Goal: Task Accomplishment & Management: Use online tool/utility

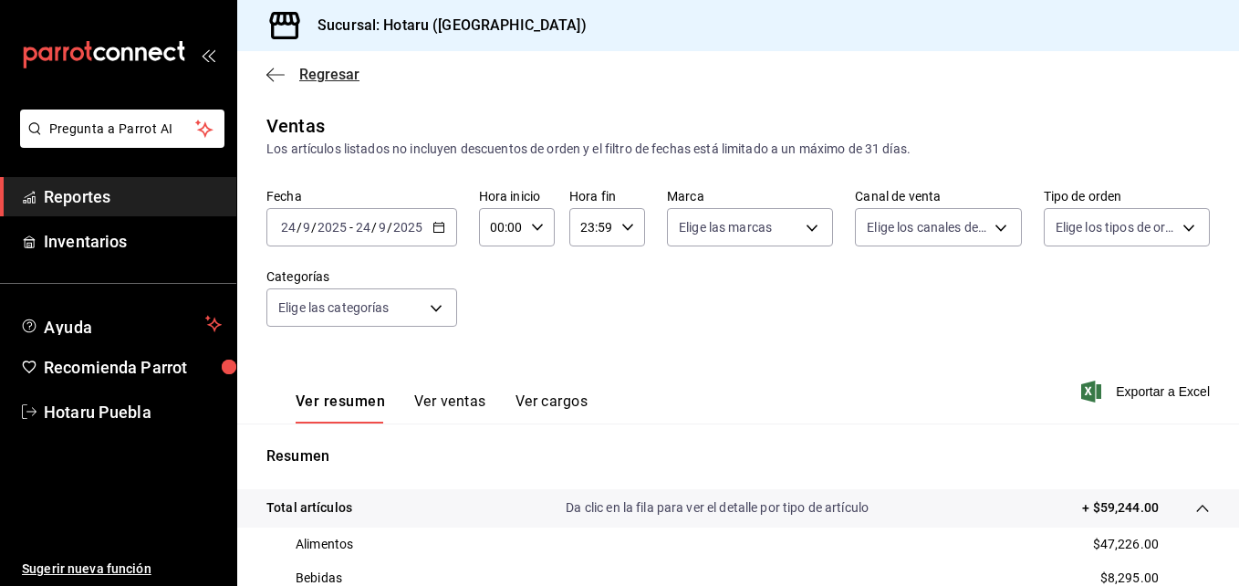
scroll to position [274, 0]
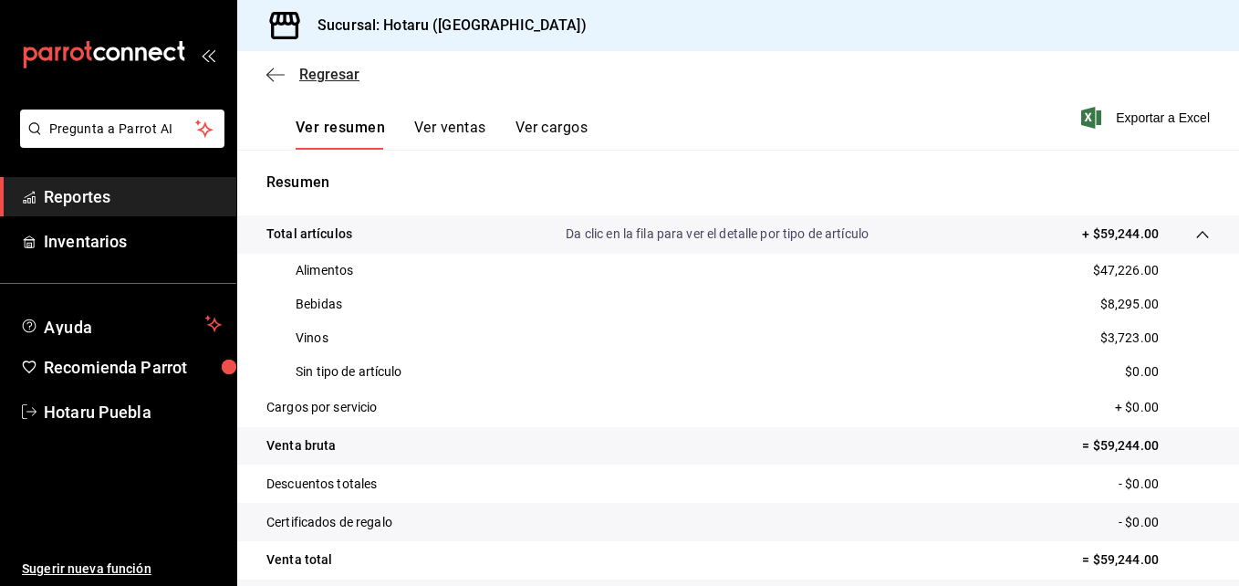
click at [286, 75] on span "Regresar" at bounding box center [312, 74] width 93 height 17
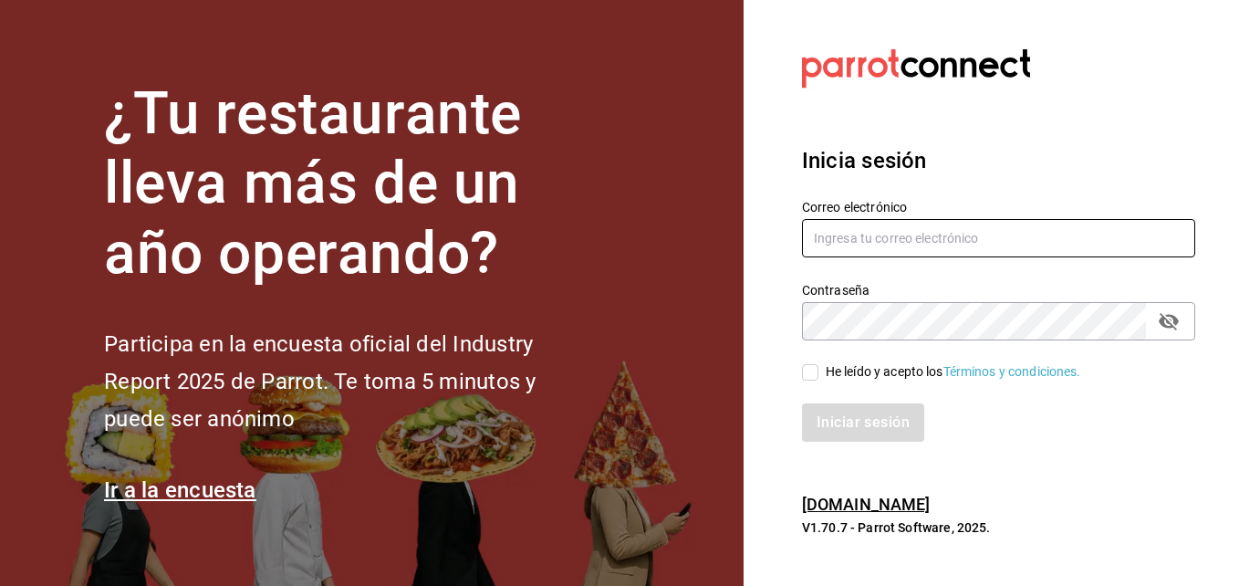
type input "[EMAIL_ADDRESS][DOMAIN_NAME]"
click at [813, 376] on input "He leído y acepto los Términos y condiciones." at bounding box center [810, 372] width 16 height 16
checkbox input "true"
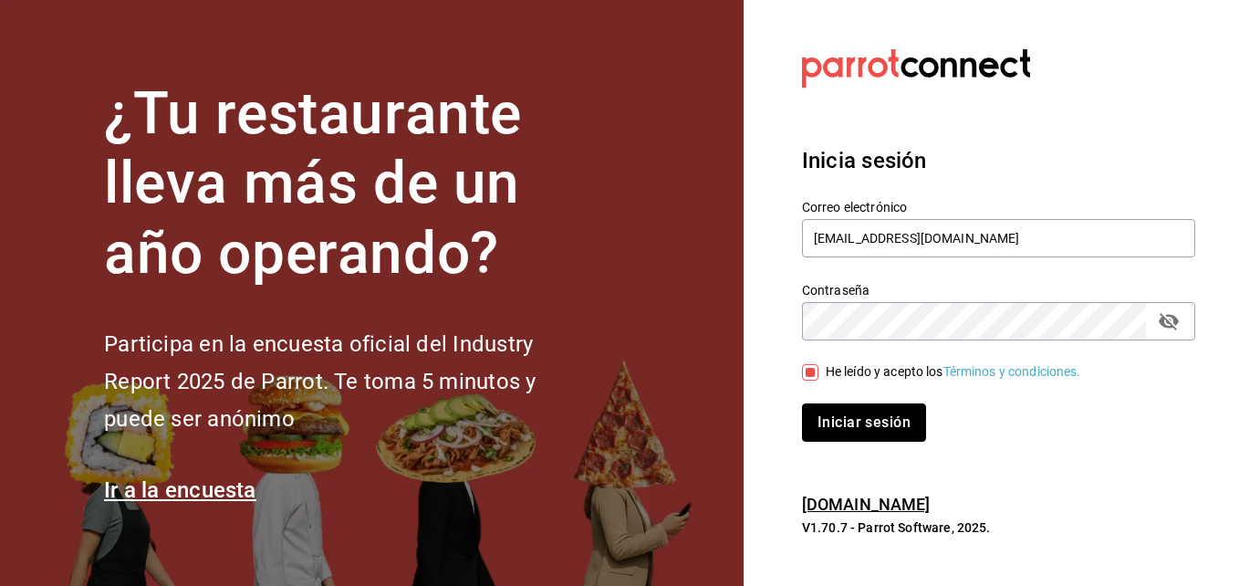
click at [848, 408] on button "Iniciar sesión" at bounding box center [864, 422] width 124 height 38
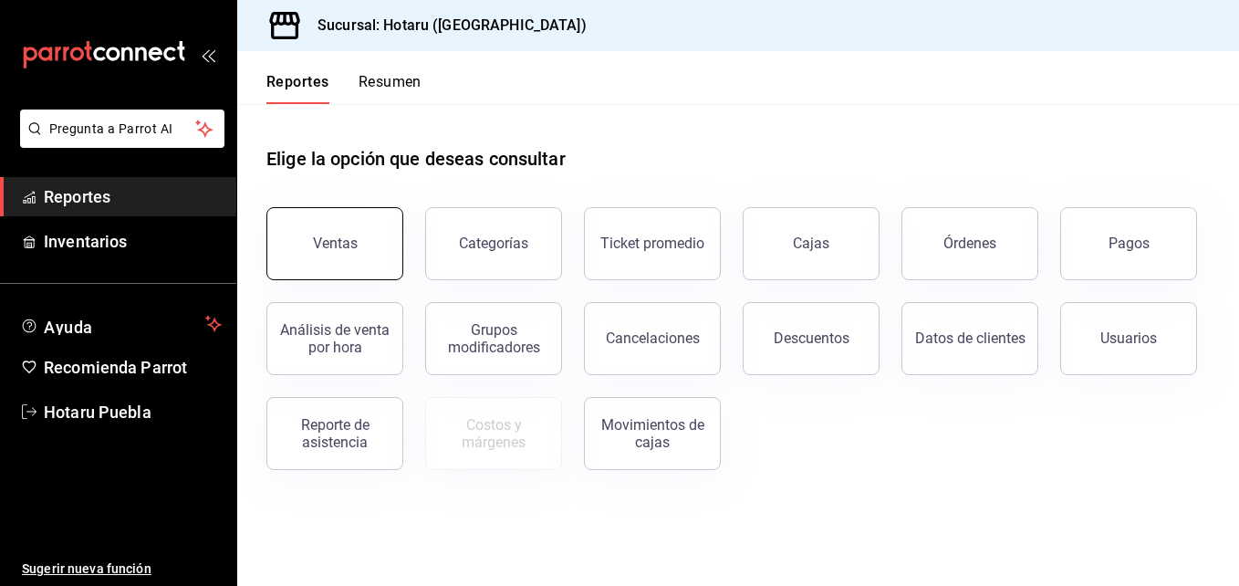
click at [313, 244] on button "Ventas" at bounding box center [334, 243] width 137 height 73
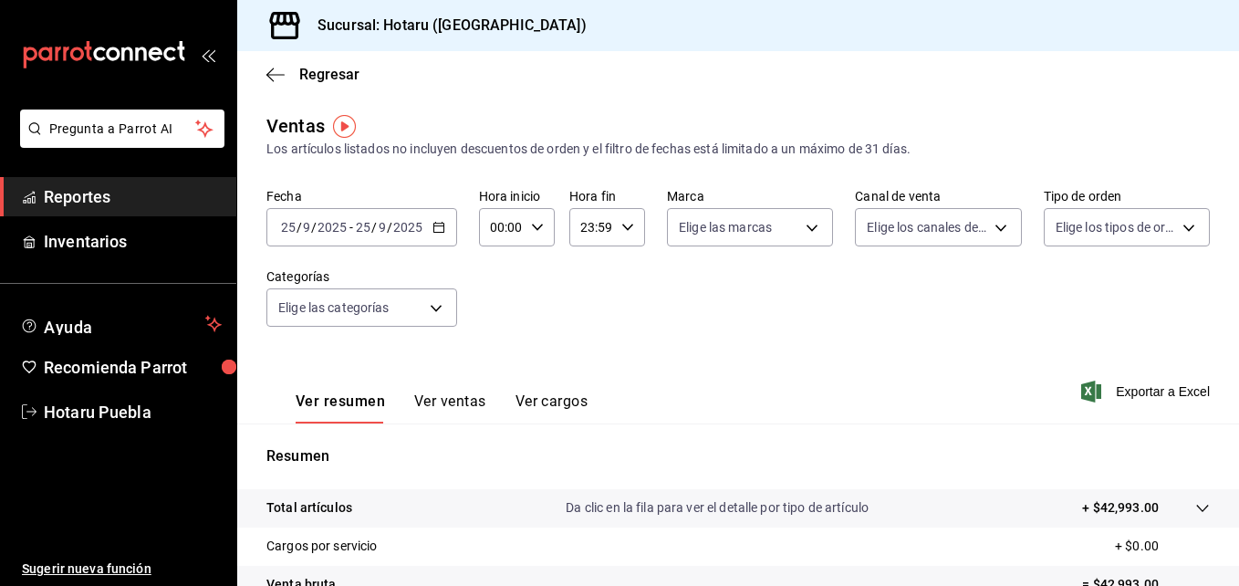
click at [450, 219] on div "[DATE] [DATE] - [DATE] [DATE]" at bounding box center [361, 227] width 191 height 38
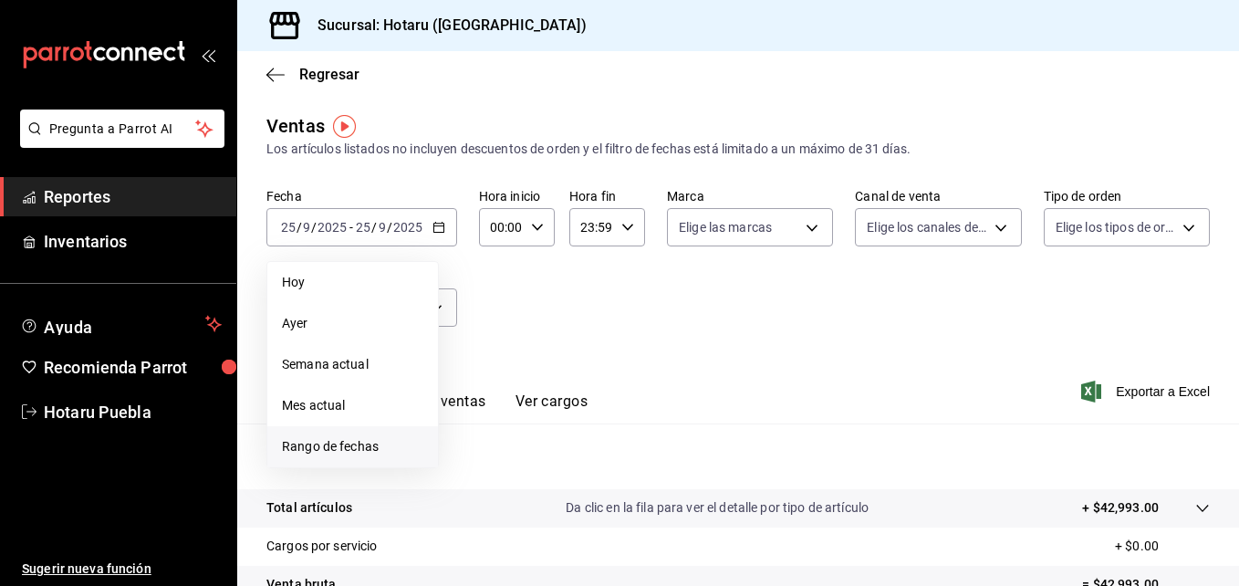
click at [342, 448] on span "Rango de fechas" at bounding box center [352, 446] width 141 height 19
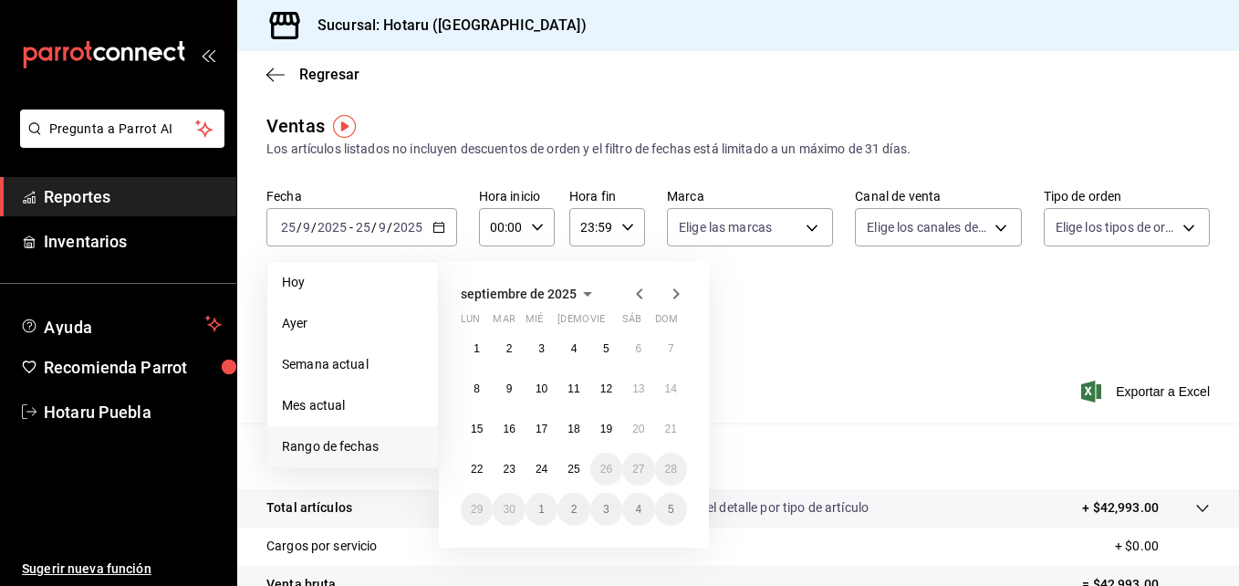
click at [640, 289] on icon "button" at bounding box center [639, 293] width 6 height 11
click at [601, 347] on button "1" at bounding box center [606, 348] width 32 height 33
click at [672, 510] on abbr "31" at bounding box center [671, 509] width 12 height 13
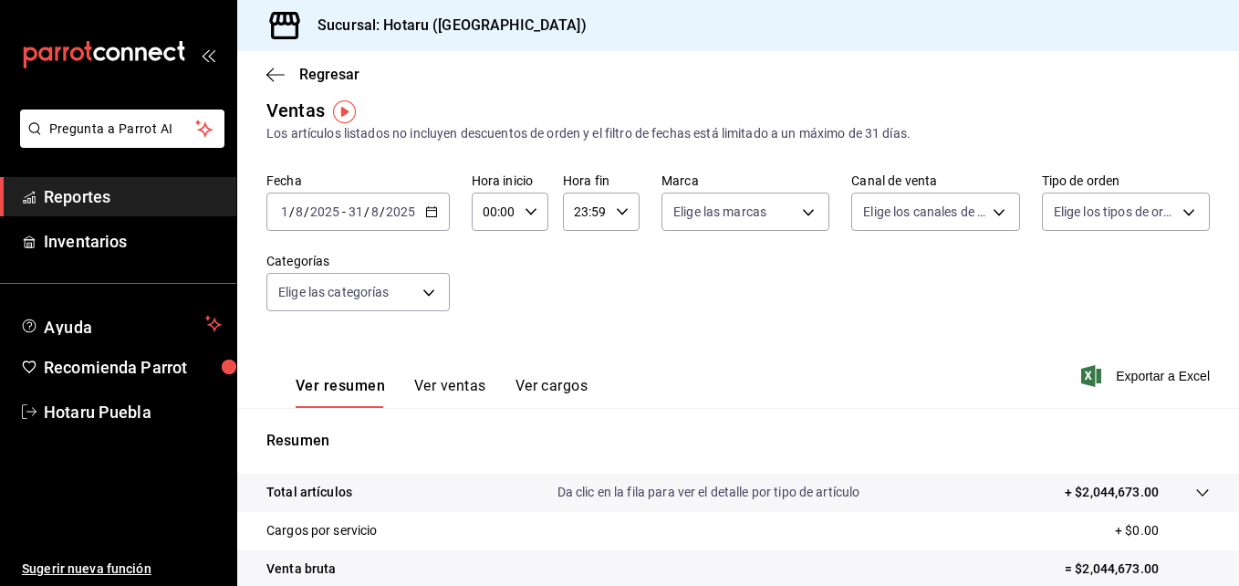
scroll to position [15, 0]
click at [438, 387] on button "Ver ventas" at bounding box center [450, 393] width 72 height 31
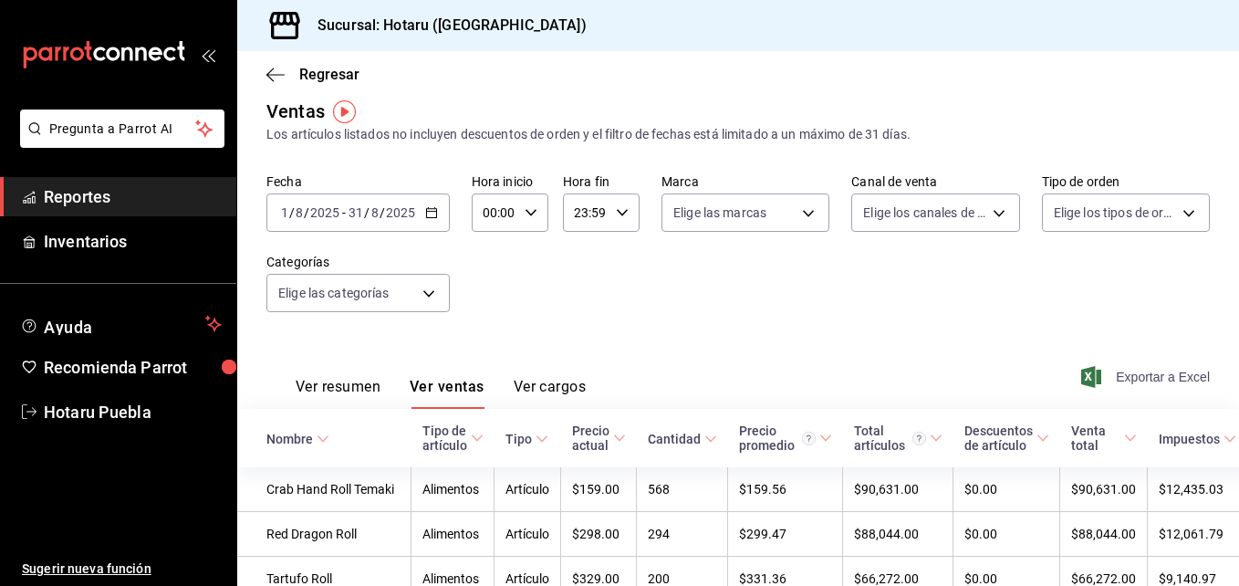
click at [1111, 373] on span "Exportar a Excel" at bounding box center [1147, 377] width 125 height 22
